Goal: Check status: Check status

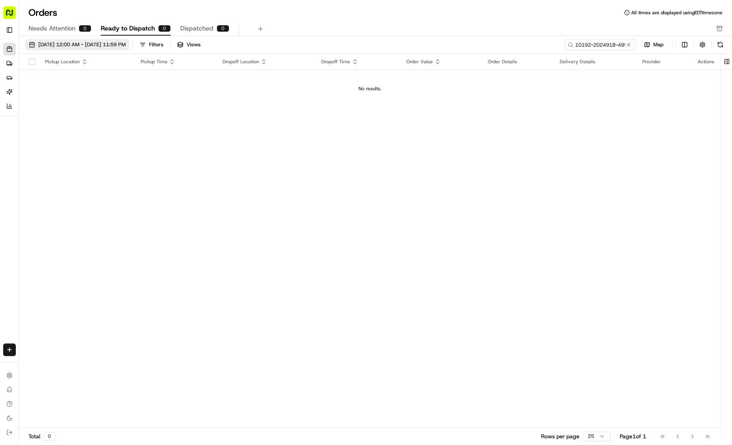
click at [46, 47] on span "[DATE] 12:00 AM - [DATE] 11:59 PM" at bounding box center [81, 44] width 87 height 7
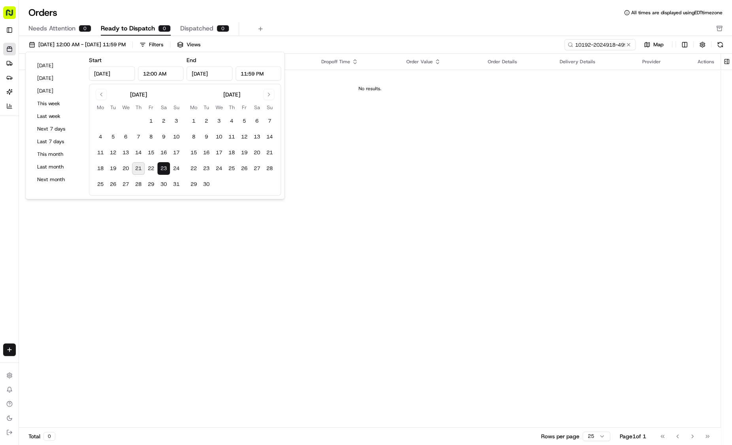
click at [166, 167] on button "23" at bounding box center [163, 168] width 13 height 13
click at [10, 63] on icon at bounding box center [8, 63] width 3 height 4
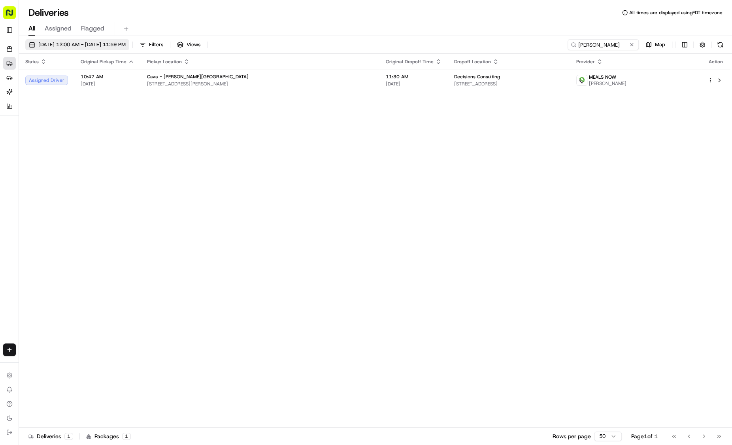
click at [64, 42] on span "[DATE] 12:00 AM - [DATE] 11:59 PM" at bounding box center [81, 44] width 87 height 7
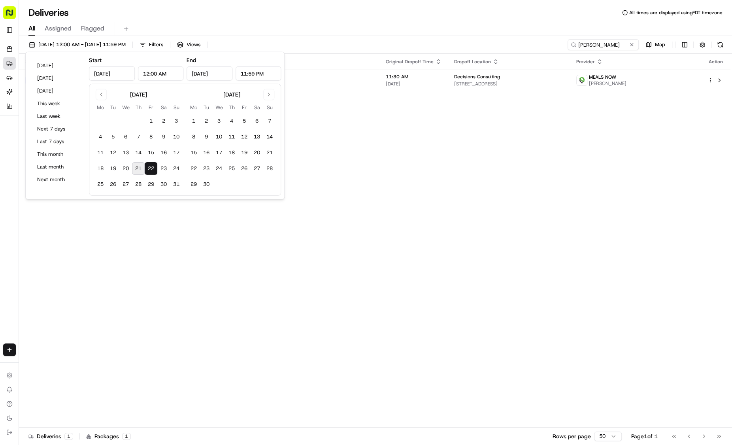
click at [58, 28] on span "Assigned" at bounding box center [58, 28] width 27 height 9
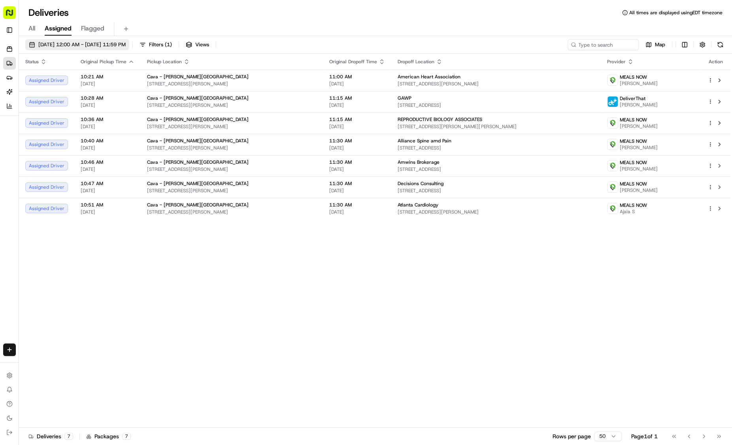
click at [62, 45] on span "[DATE] 12:00 AM - [DATE] 11:59 PM" at bounding box center [81, 44] width 87 height 7
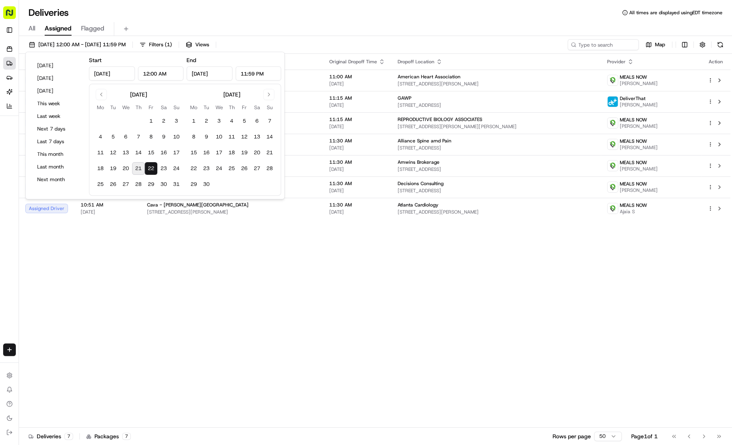
click at [152, 168] on button "22" at bounding box center [151, 168] width 13 height 13
click at [159, 289] on div "Status Original Pickup Time Pickup Location Original Dropoff Time Dropoff Locat…" at bounding box center [375, 241] width 712 height 374
